Goal: Complete application form: Complete application form

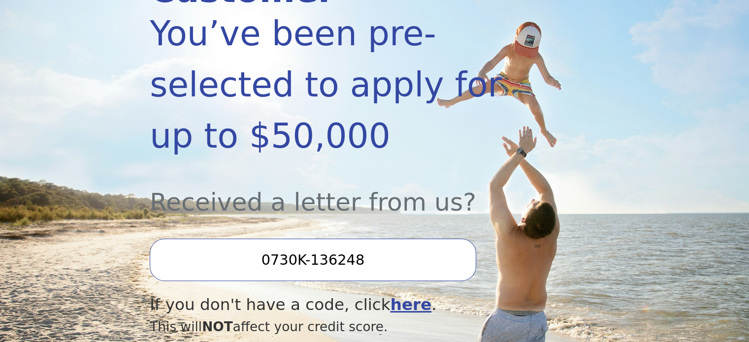
scroll to position [246, 0]
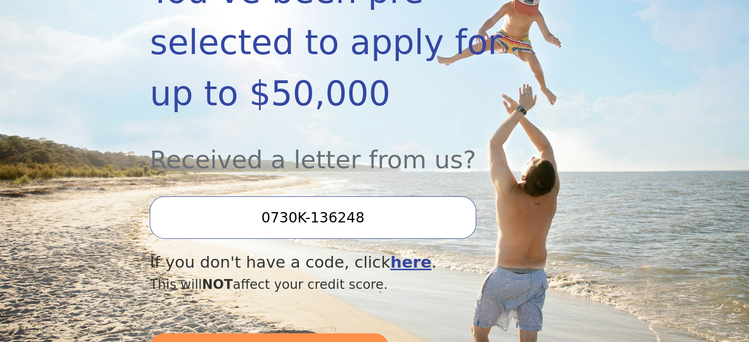
drag, startPoint x: 269, startPoint y: 186, endPoint x: 357, endPoint y: 189, distance: 88.2
click at [357, 196] on input "0730K-136248" at bounding box center [313, 217] width 326 height 42
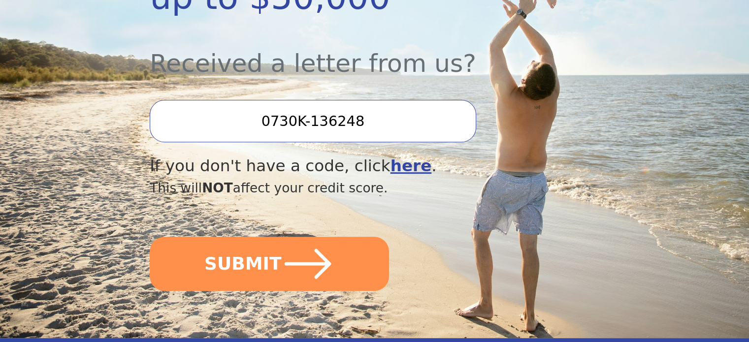
scroll to position [345, 0]
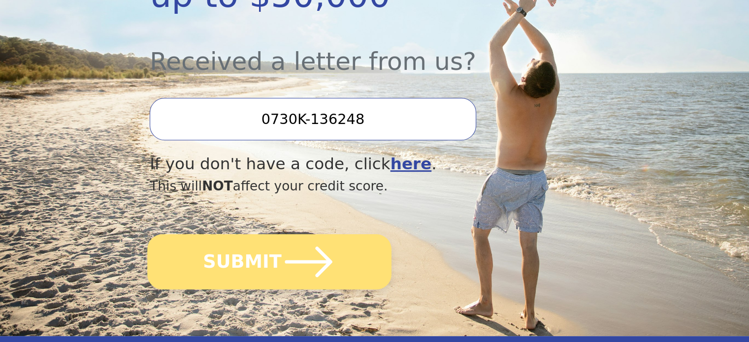
click at [311, 247] on icon "submit" at bounding box center [308, 262] width 47 height 31
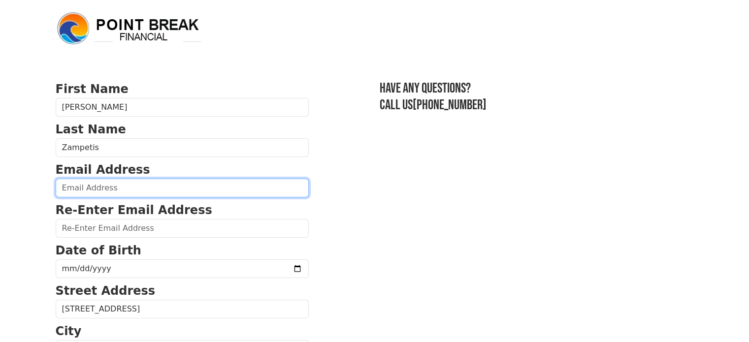
click at [79, 186] on input "email" at bounding box center [182, 188] width 253 height 19
type input "[EMAIL_ADDRESS][DOMAIN_NAME]"
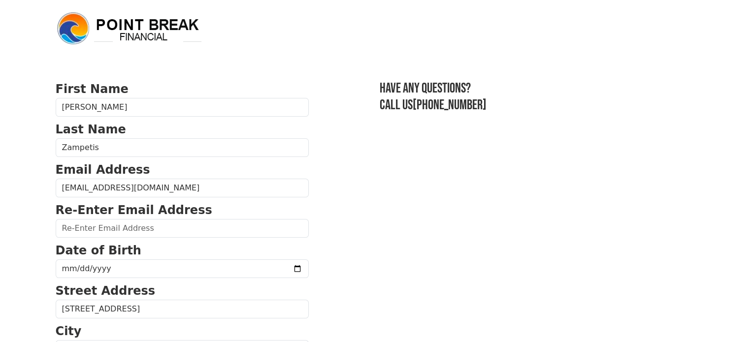
type input "[EMAIL_ADDRESS][DOMAIN_NAME]"
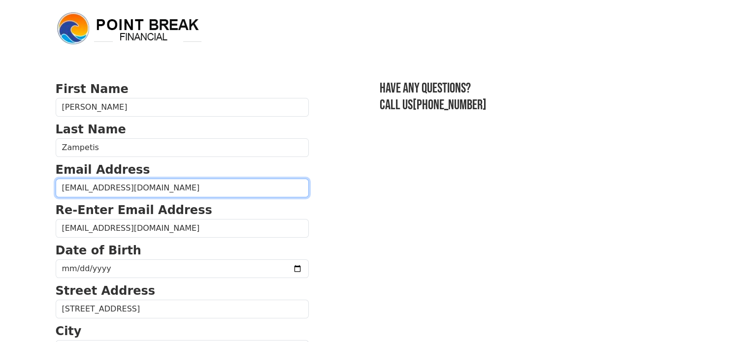
type input "[PHONE_NUMBER]"
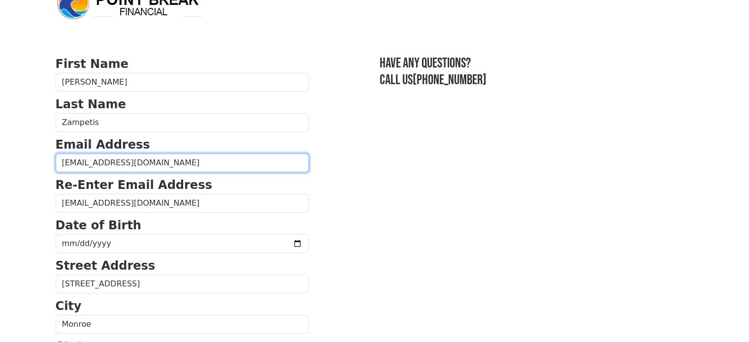
scroll to position [49, 0]
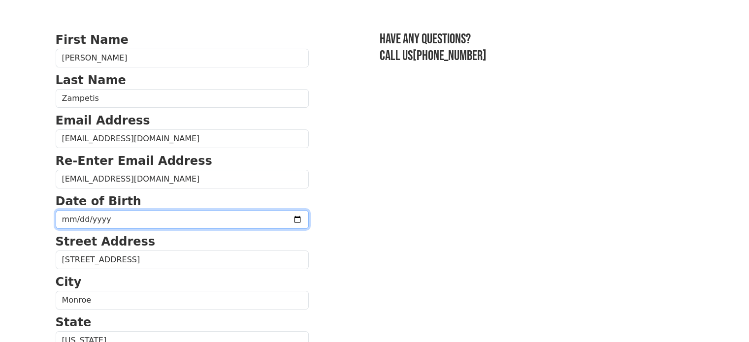
click at [85, 218] on input "date" at bounding box center [182, 219] width 253 height 19
click at [270, 217] on input "date" at bounding box center [182, 219] width 253 height 19
click at [108, 220] on input "date" at bounding box center [182, 219] width 253 height 19
click at [112, 220] on input "date" at bounding box center [182, 219] width 253 height 19
type input "[DATE]"
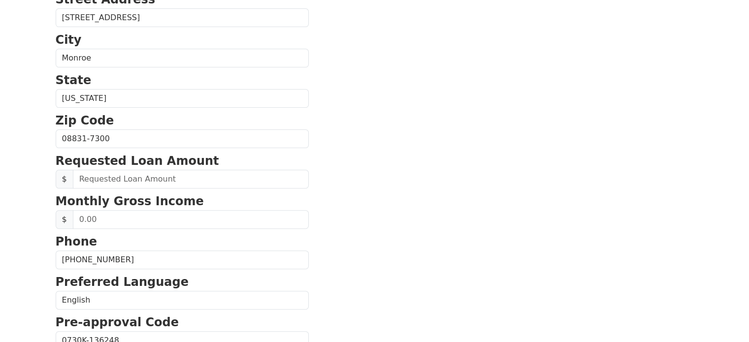
scroll to position [295, 0]
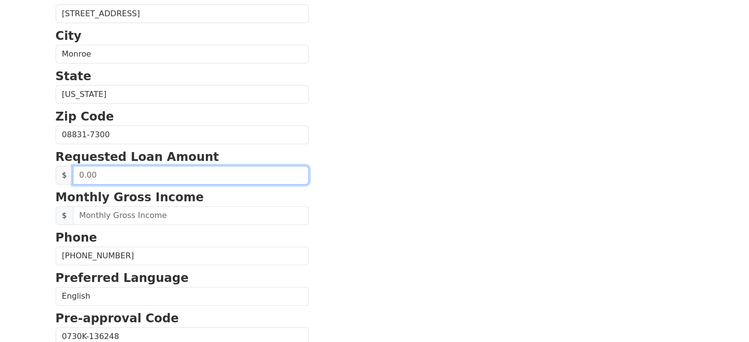
click at [130, 178] on input "text" at bounding box center [191, 175] width 236 height 19
type input "30,000.00"
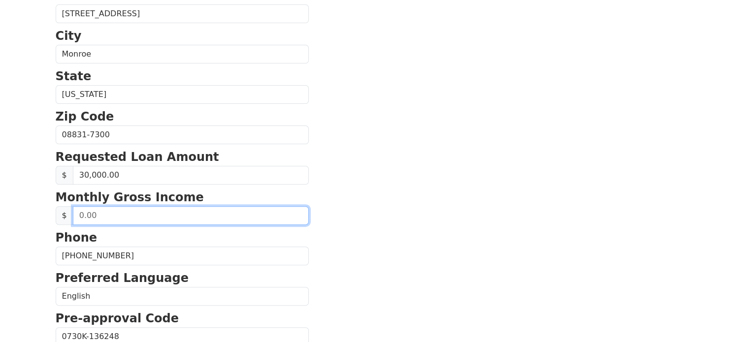
click at [121, 218] on input "text" at bounding box center [191, 215] width 236 height 19
type input "10,916.00"
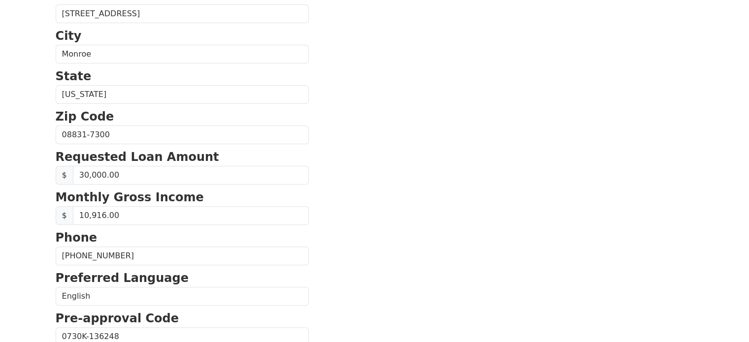
click at [409, 216] on section "First Name [PERSON_NAME] Last Name [PERSON_NAME] Email Address [EMAIL_ADDRESS][…" at bounding box center [375, 136] width 638 height 702
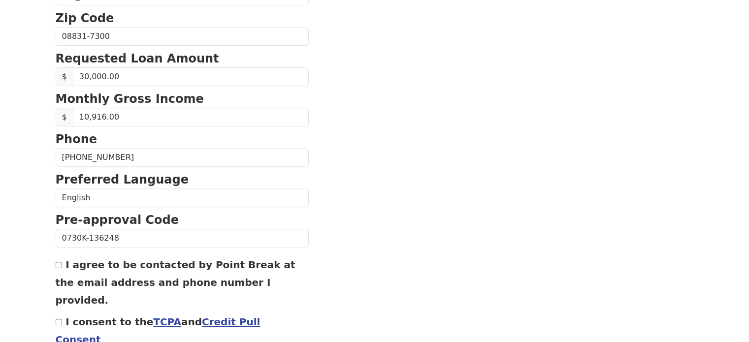
scroll to position [438, 0]
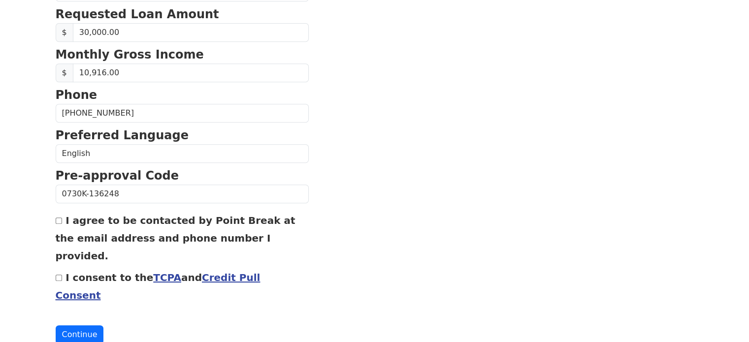
click at [59, 218] on input "I agree to be contacted by Point Break at the email address and phone number I …" at bounding box center [59, 221] width 6 height 6
checkbox input "true"
click at [59, 275] on input "I consent to the TCPA and Credit Pull Consent" at bounding box center [59, 278] width 6 height 6
checkbox input "true"
click at [76, 325] on button "Continue" at bounding box center [80, 334] width 48 height 19
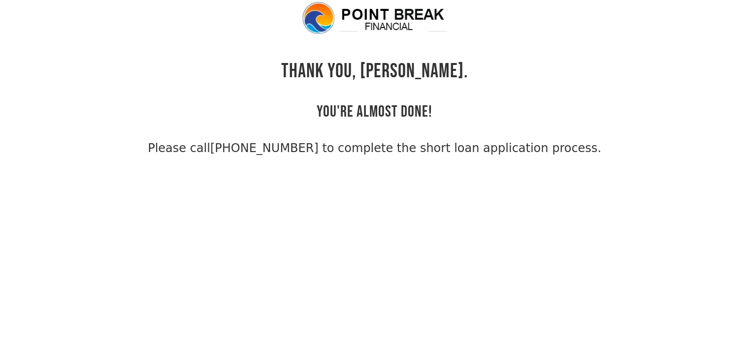
scroll to position [24, 0]
